Goal: Information Seeking & Learning: Stay updated

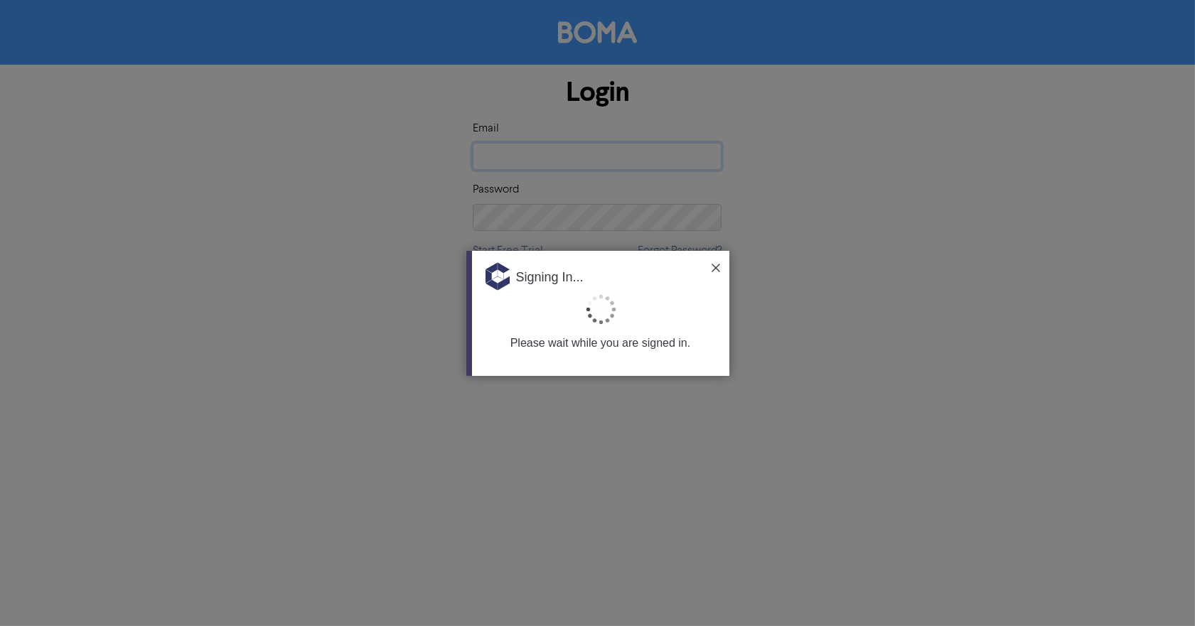
type input "[EMAIL_ADDRESS][DOMAIN_NAME]"
click at [713, 262] on div "Signing In..." at bounding box center [600, 272] width 257 height 43
click at [713, 268] on img at bounding box center [715, 268] width 9 height 9
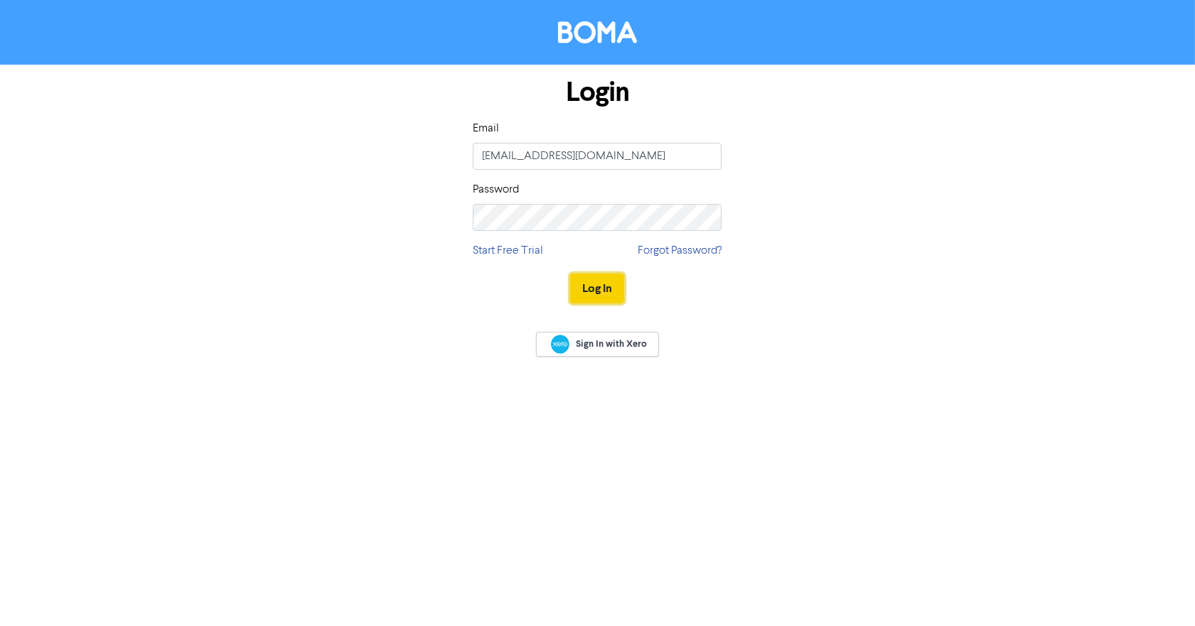
click at [612, 290] on button "Log In" at bounding box center [597, 289] width 54 height 30
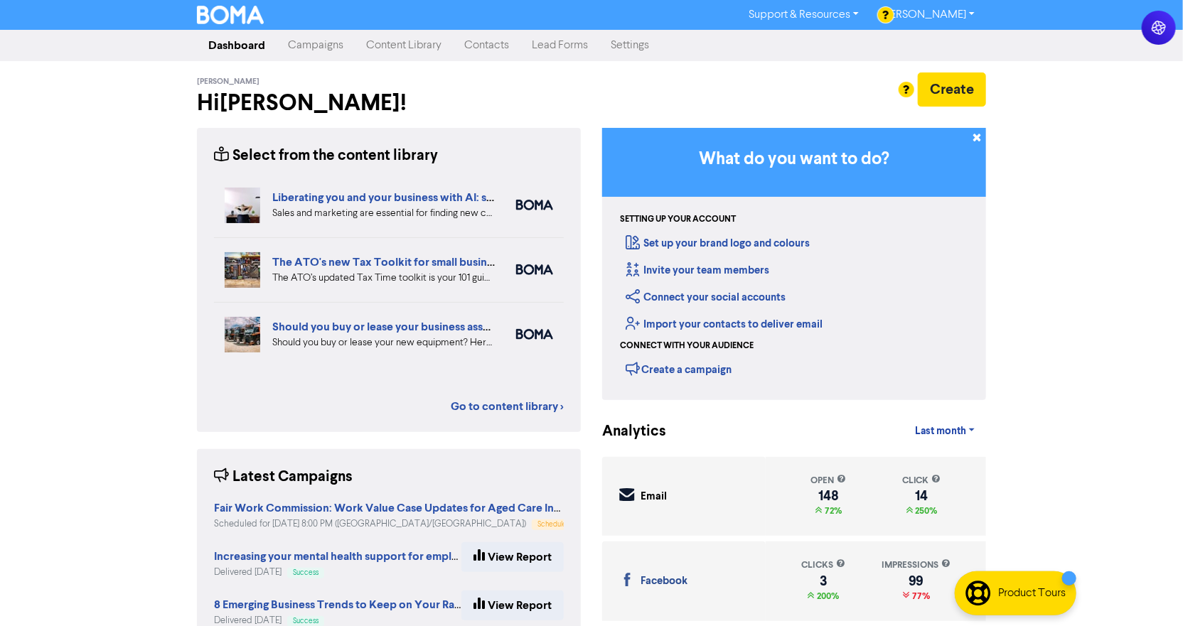
click at [310, 50] on link "Campaigns" at bounding box center [315, 45] width 78 height 28
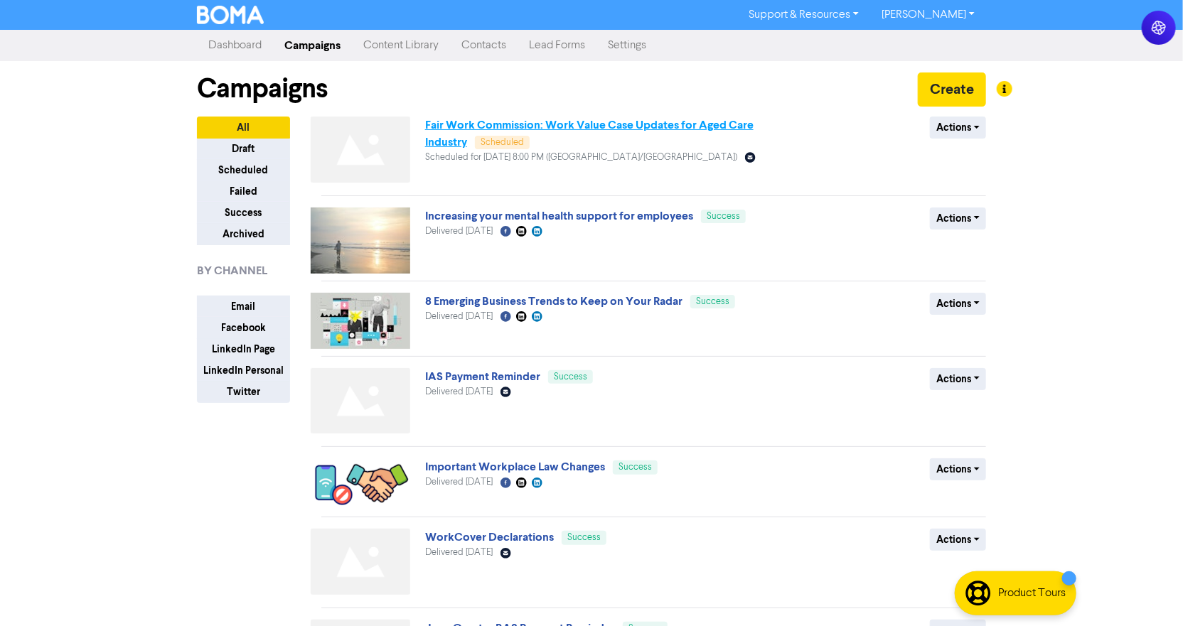
click at [444, 126] on link "Fair Work Commission: Work Value Case Updates for Aged Care Industry" at bounding box center [589, 133] width 328 height 31
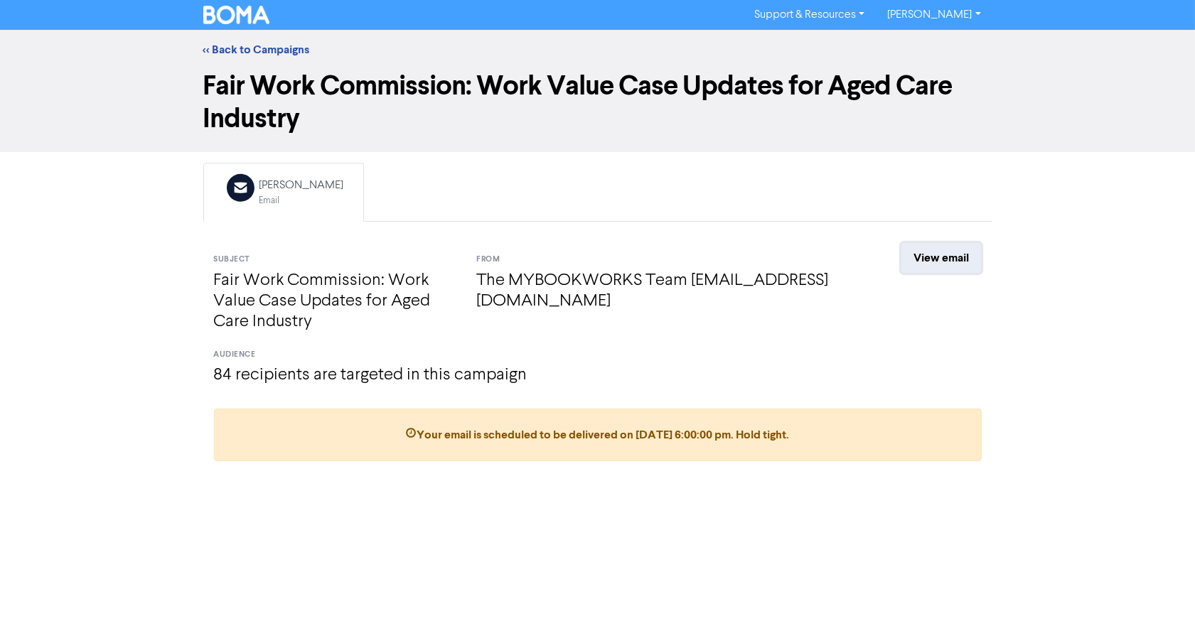
click at [949, 253] on link "View email" at bounding box center [941, 258] width 80 height 30
click at [223, 48] on link "<< Back to Campaigns" at bounding box center [256, 50] width 107 height 14
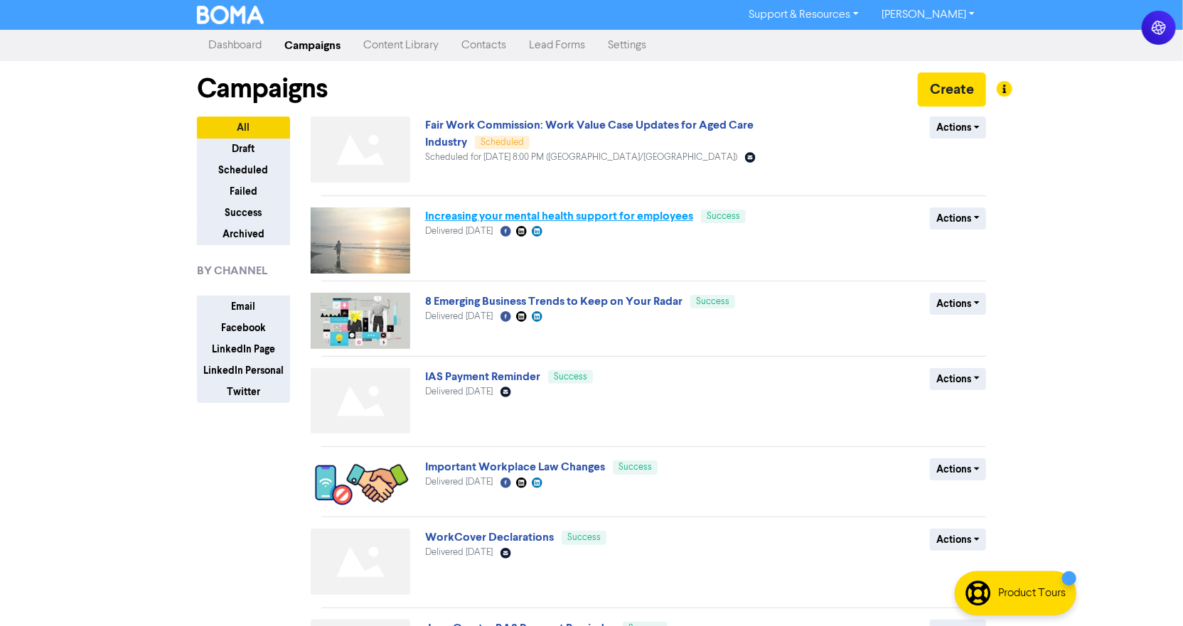
click at [472, 215] on link "Increasing your mental health support for employees" at bounding box center [559, 216] width 268 height 14
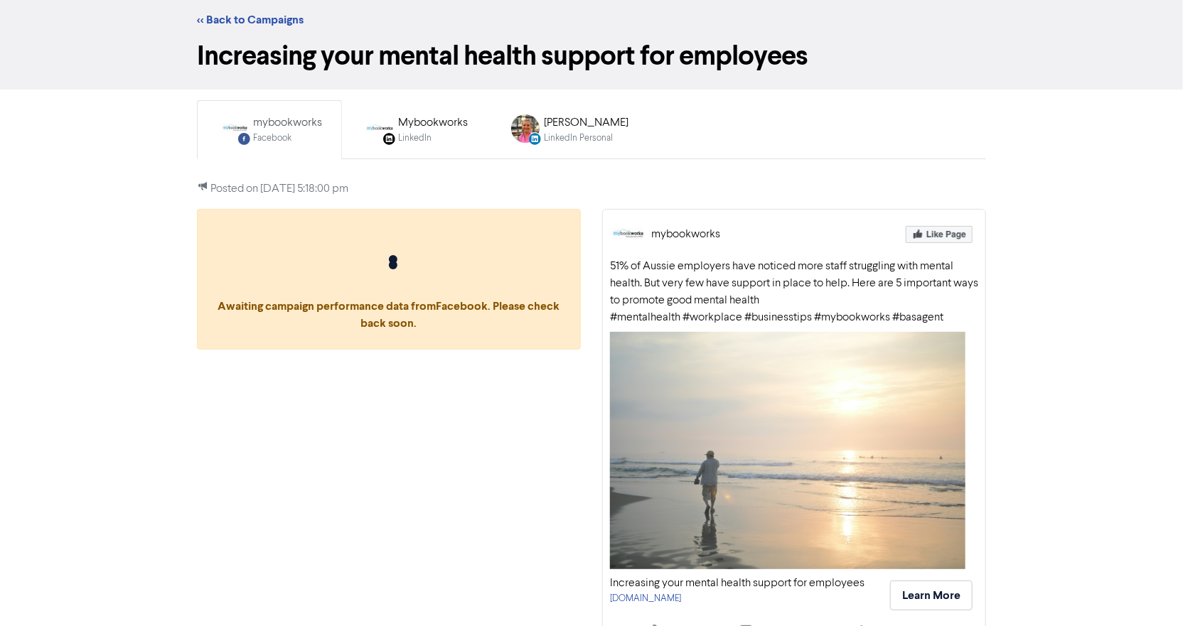
scroll to position [58, 0]
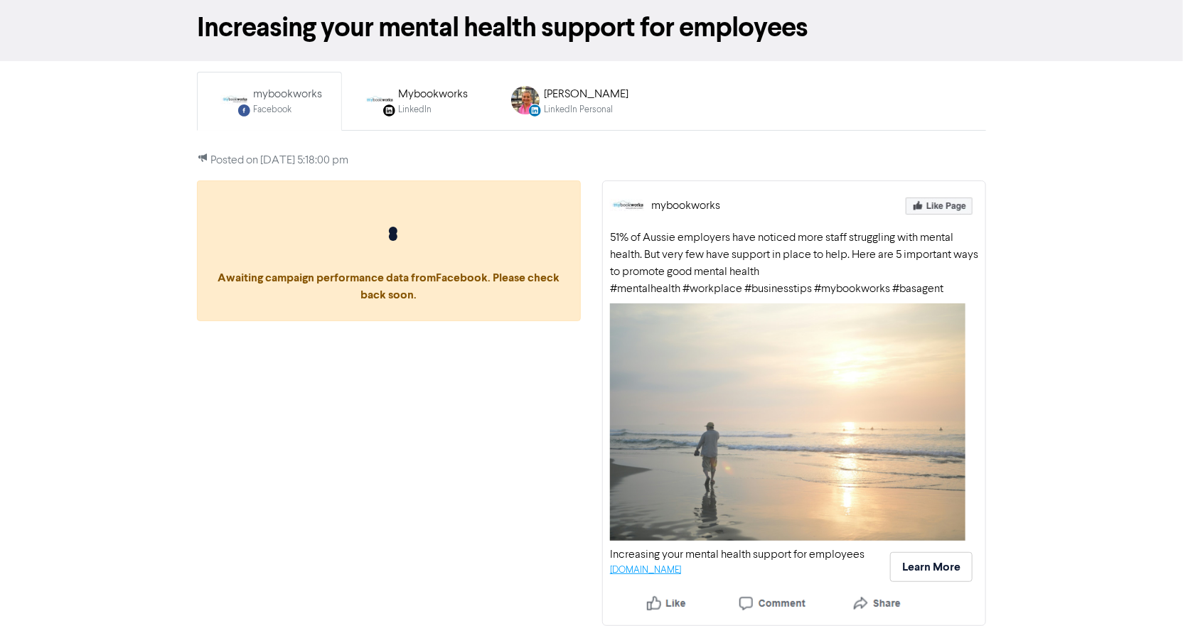
click at [681, 566] on link "[DOMAIN_NAME]" at bounding box center [645, 570] width 71 height 9
